Goal: Information Seeking & Learning: Learn about a topic

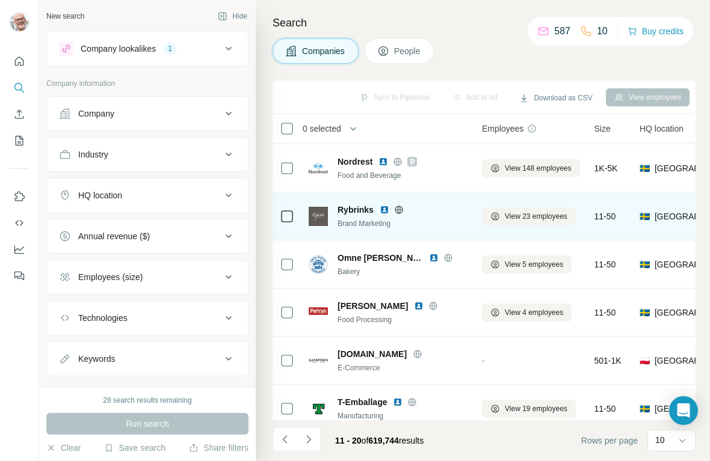
scroll to position [204, 0]
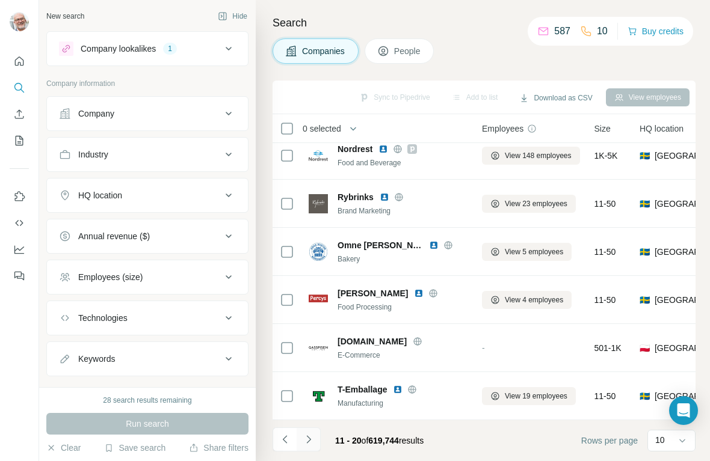
click at [307, 441] on icon "Navigate to next page" at bounding box center [309, 440] width 12 height 12
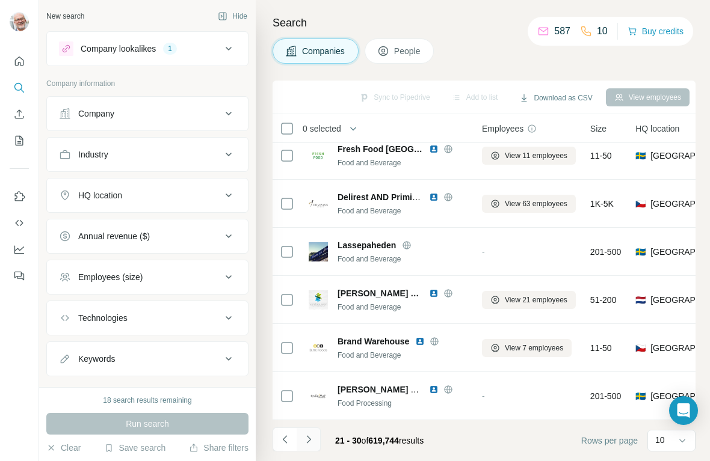
click at [306, 442] on icon "Navigate to next page" at bounding box center [309, 440] width 12 height 12
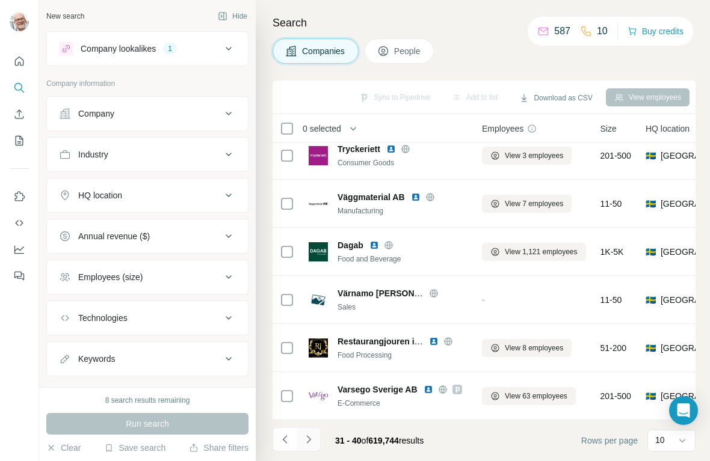
click at [309, 439] on icon "Navigate to next page" at bounding box center [308, 440] width 4 height 8
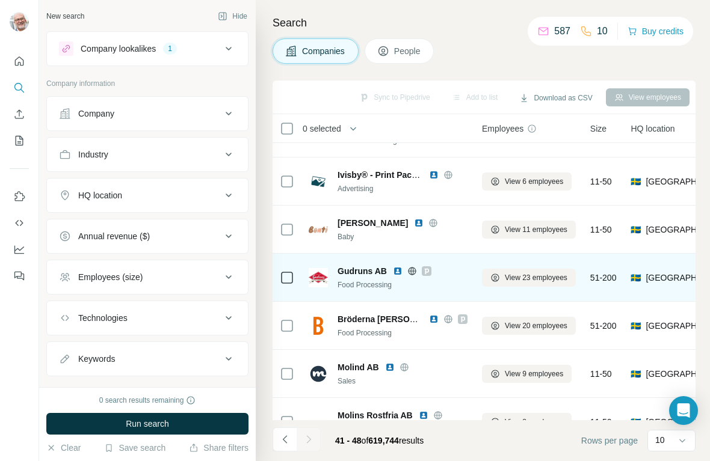
scroll to position [108, 0]
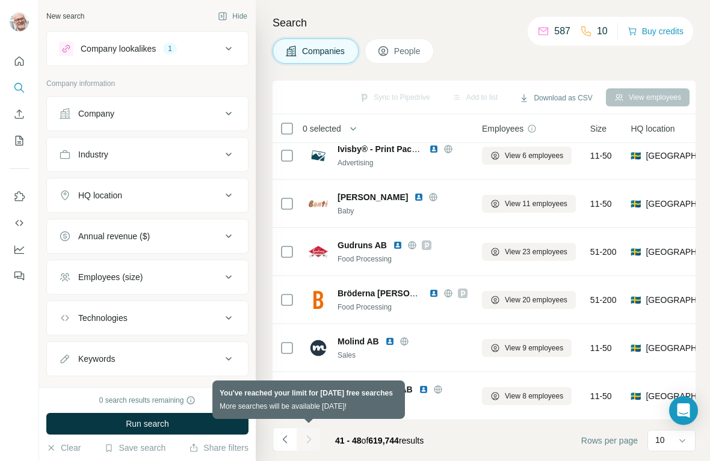
click at [309, 439] on div at bounding box center [309, 440] width 24 height 24
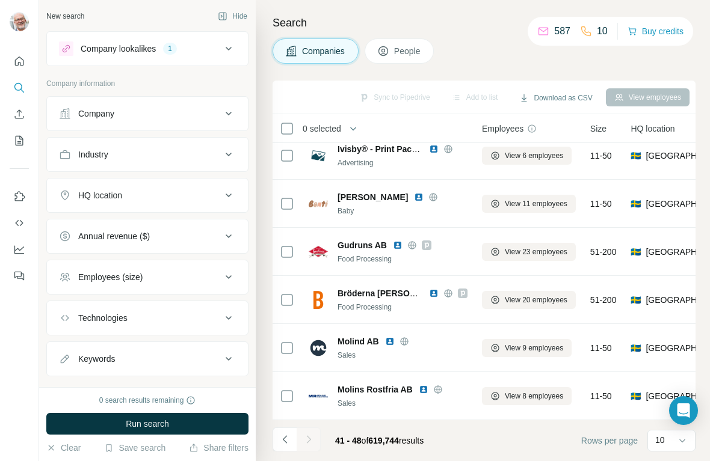
click at [128, 51] on div "Company lookalikes" at bounding box center [118, 49] width 75 height 12
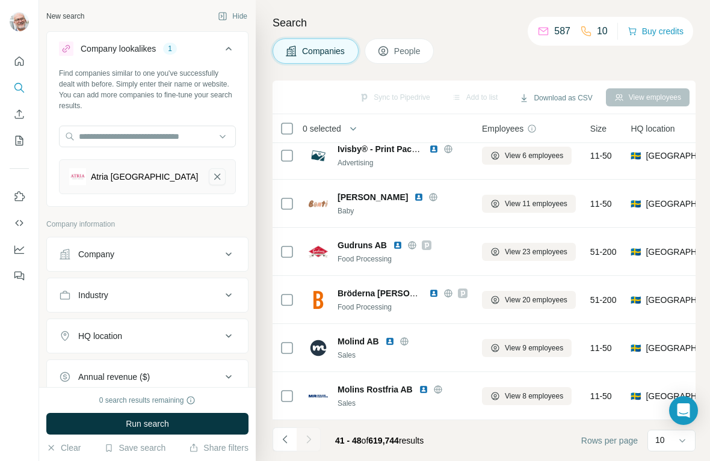
click at [215, 176] on icon "Atria Scandinavia-remove-button" at bounding box center [217, 177] width 11 height 12
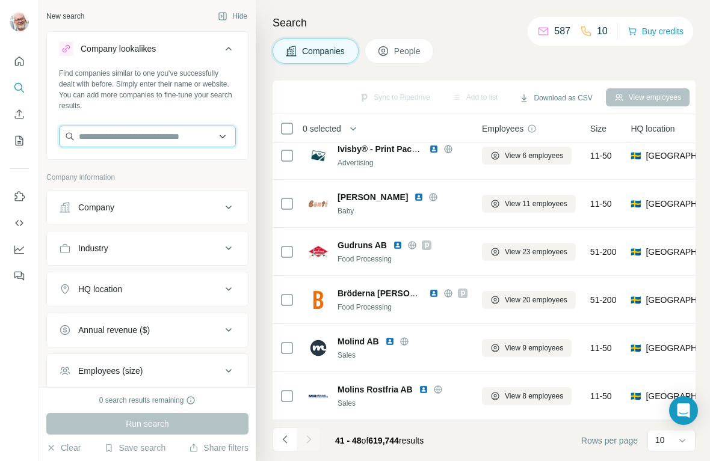
click at [125, 139] on input "text" at bounding box center [147, 137] width 177 height 22
type input "**********"
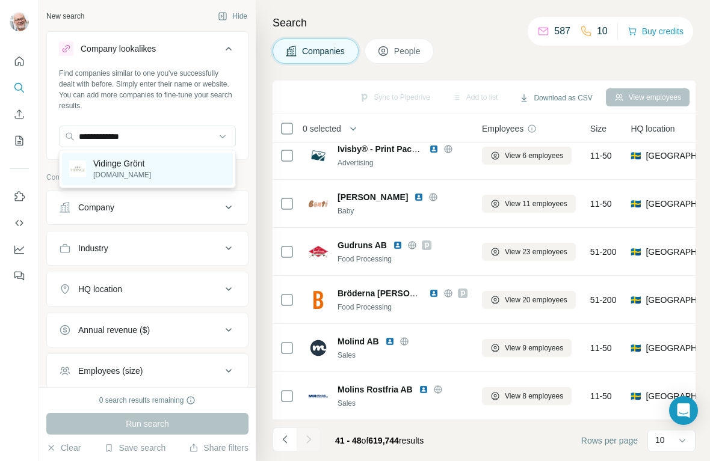
click at [101, 176] on p "[DOMAIN_NAME]" at bounding box center [122, 175] width 58 height 11
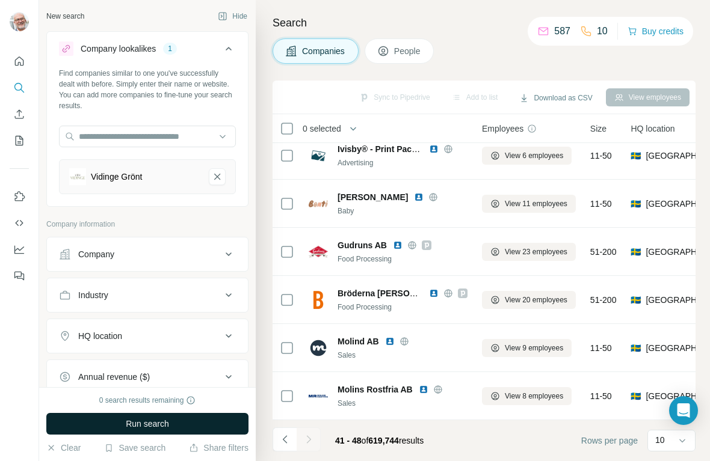
click at [148, 425] on span "Run search" at bounding box center [147, 424] width 43 height 12
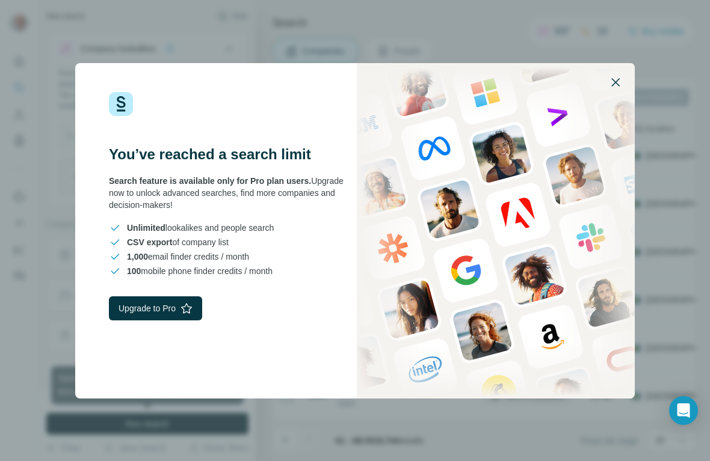
click at [614, 80] on icon "button" at bounding box center [615, 82] width 14 height 14
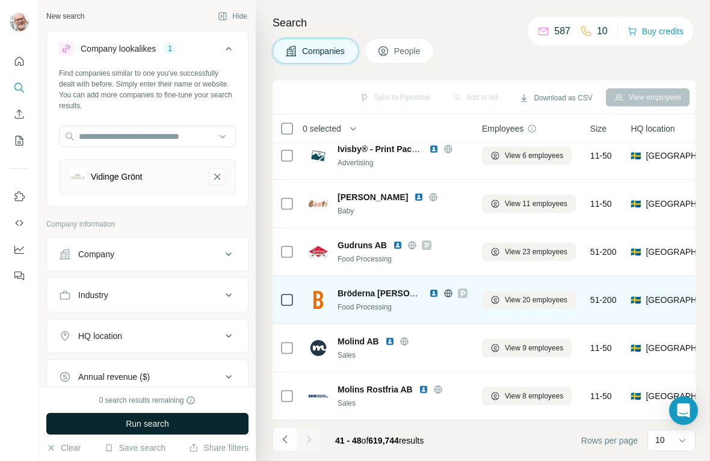
click at [321, 304] on img at bounding box center [318, 300] width 19 height 19
click at [356, 299] on div "Bröderna [PERSON_NAME] Delikatesser AB Food Processing" at bounding box center [402, 300] width 130 height 25
click at [450, 293] on icon at bounding box center [448, 293] width 8 height 1
